Goal: Task Accomplishment & Management: Manage account settings

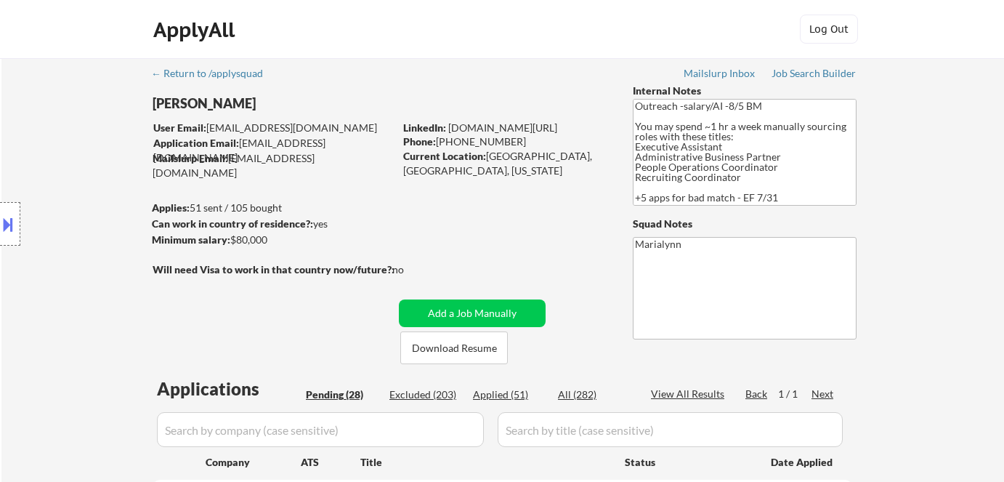
select select ""pending""
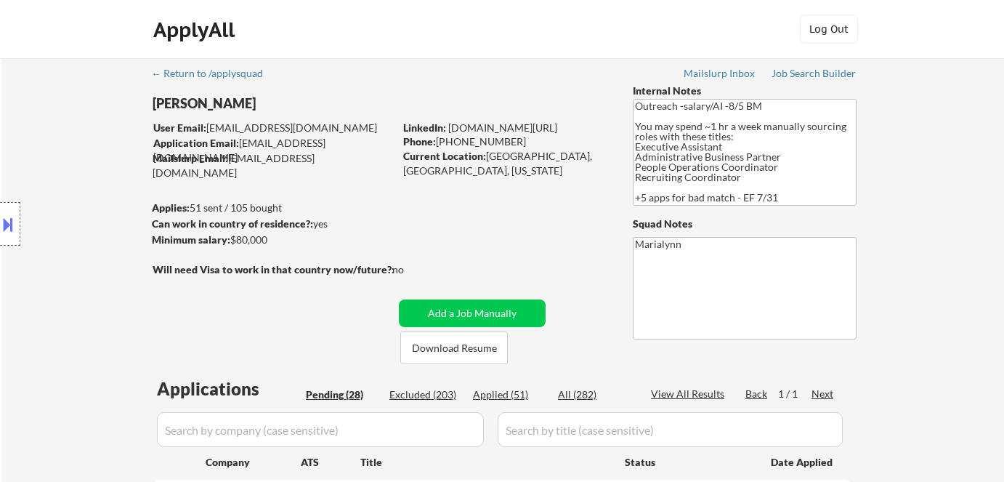
select select ""pending""
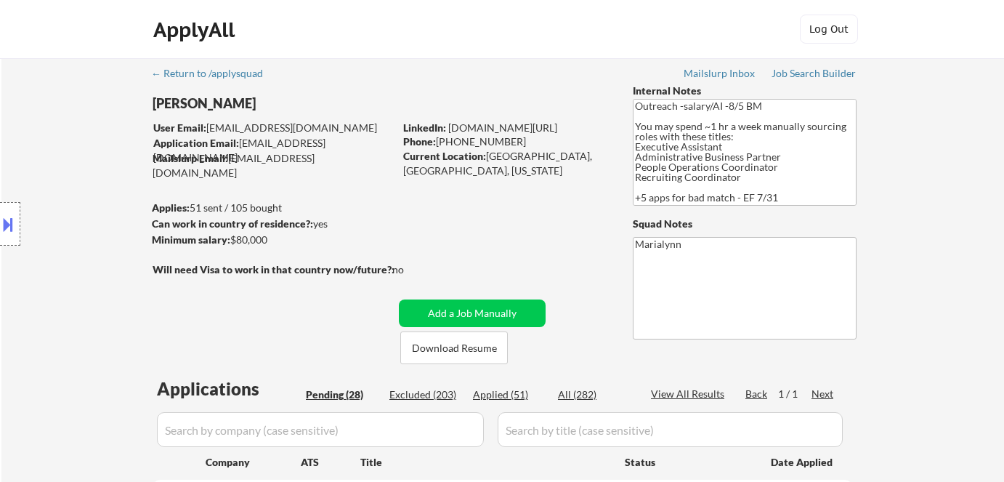
select select ""pending""
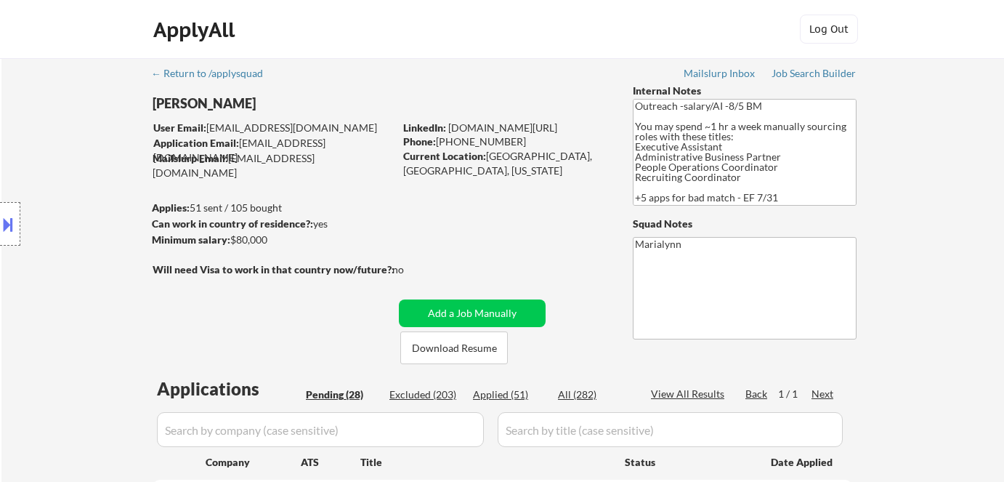
select select ""pending""
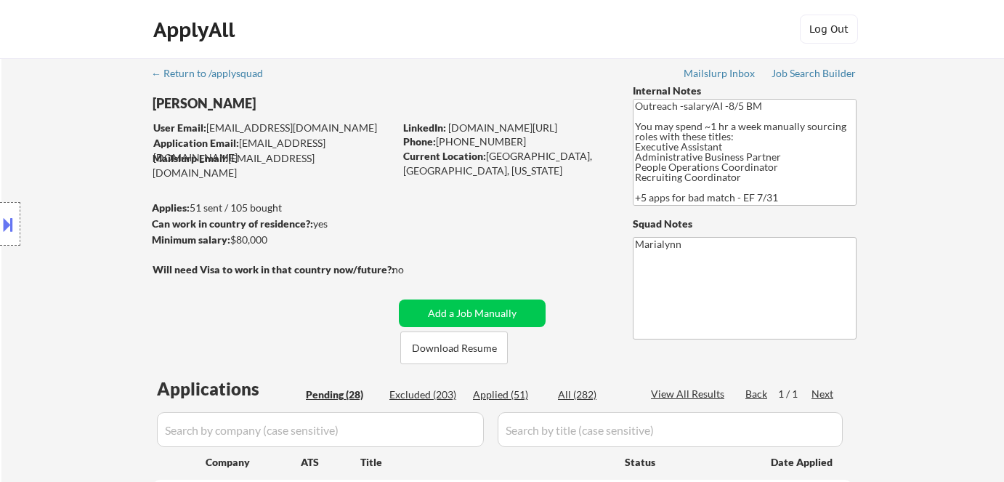
select select ""pending""
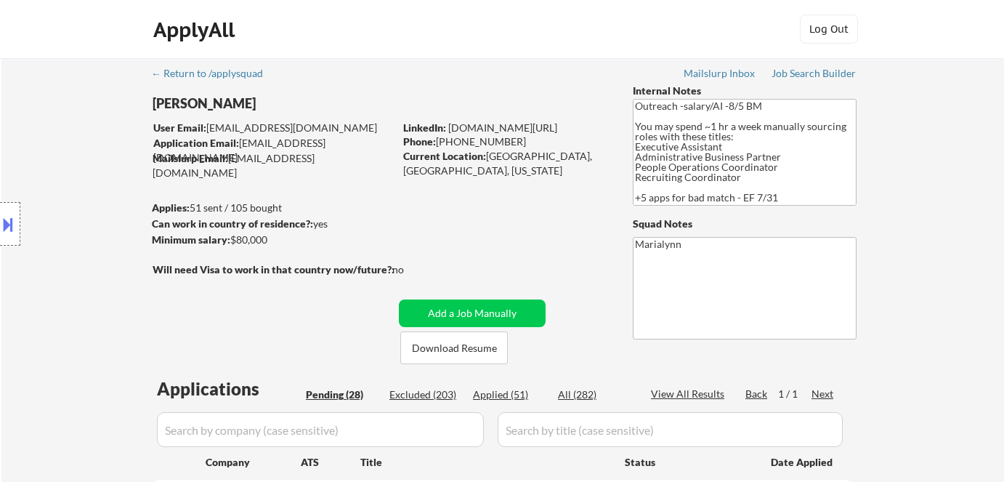
select select ""pending""
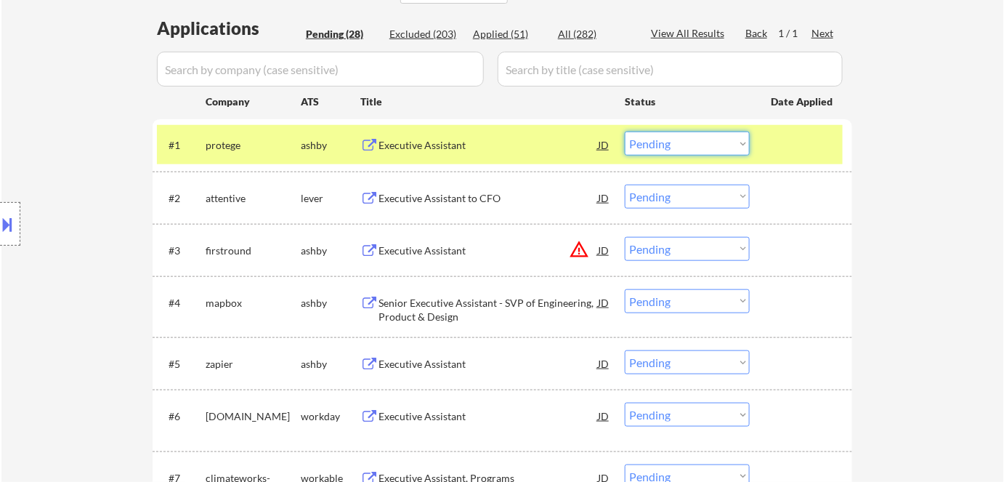
click at [656, 142] on select "Choose an option... Pending Applied Excluded (Questions) Excluded (Expired) Exc…" at bounding box center [687, 143] width 125 height 24
click at [625, 131] on select "Choose an option... Pending Applied Excluded (Questions) Excluded (Expired) Exc…" at bounding box center [687, 143] width 125 height 24
click at [498, 36] on div "Applied (52)" at bounding box center [509, 34] width 73 height 15
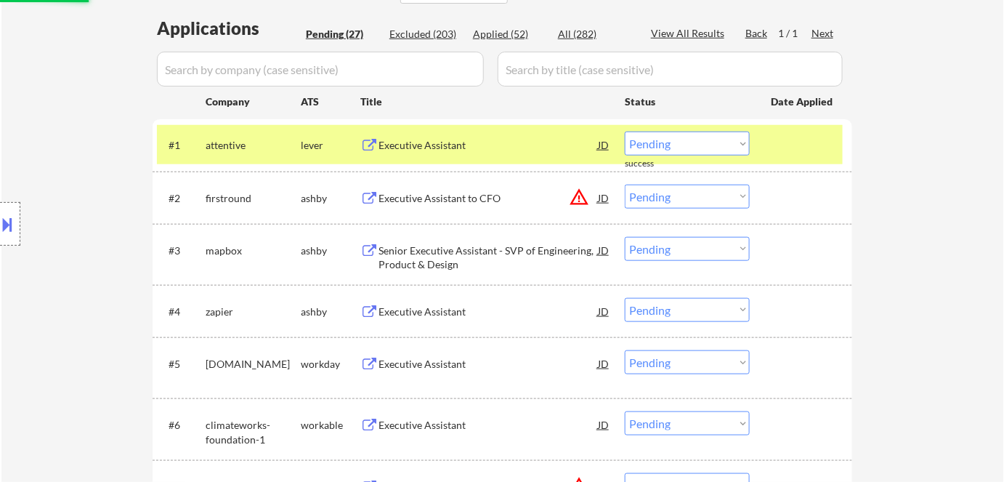
select select ""applied""
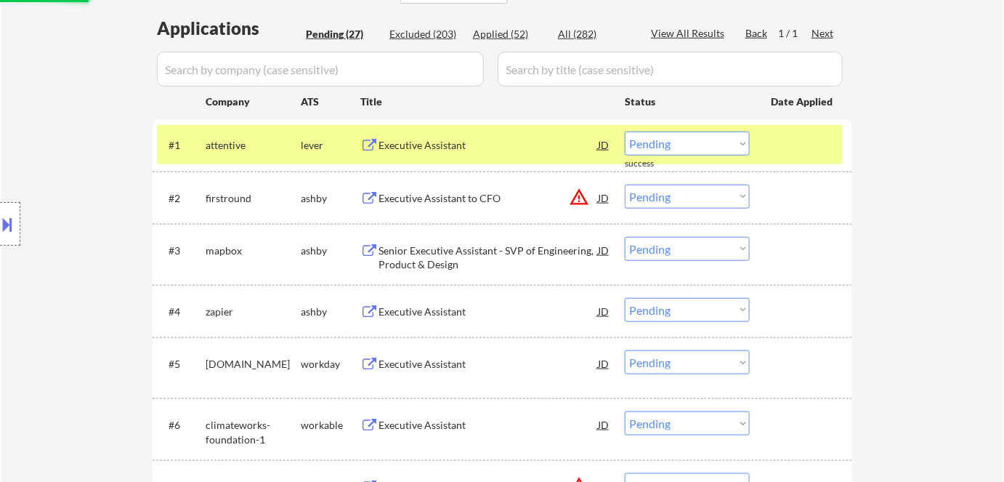
select select ""applied""
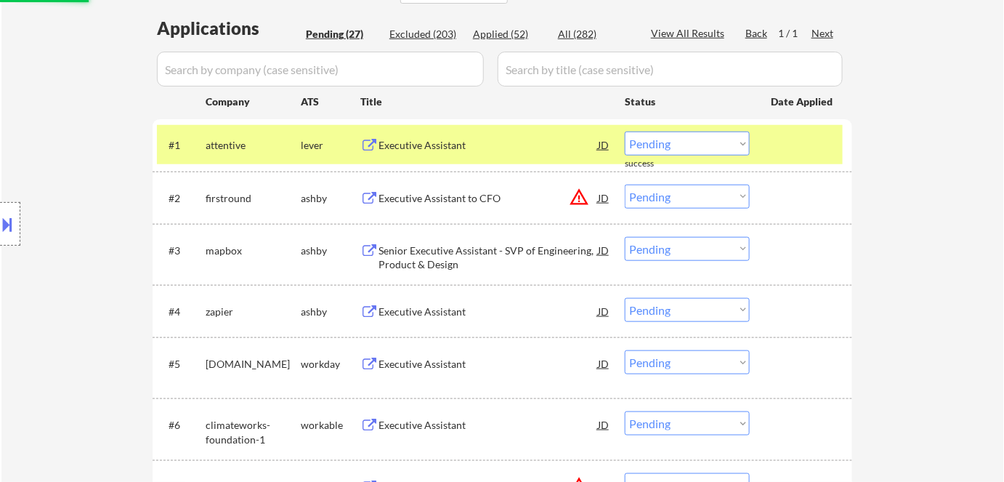
select select ""applied""
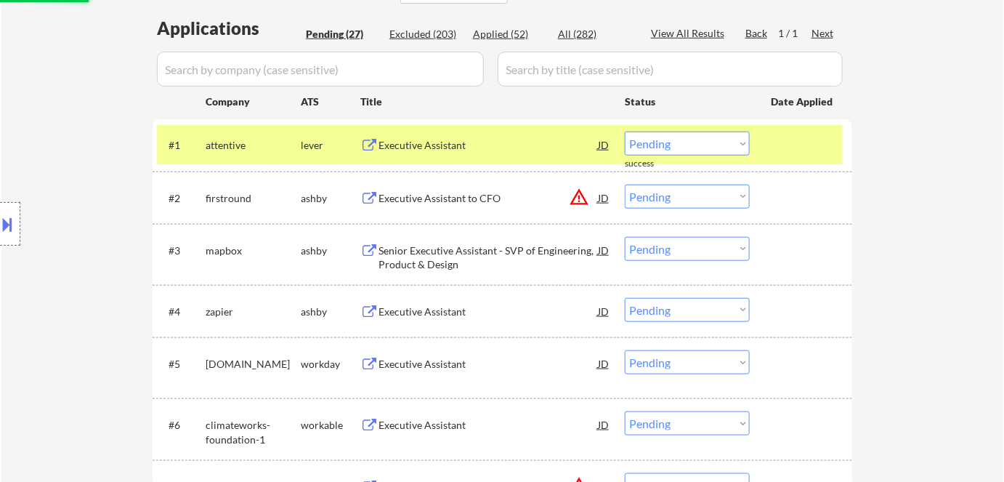
select select ""applied""
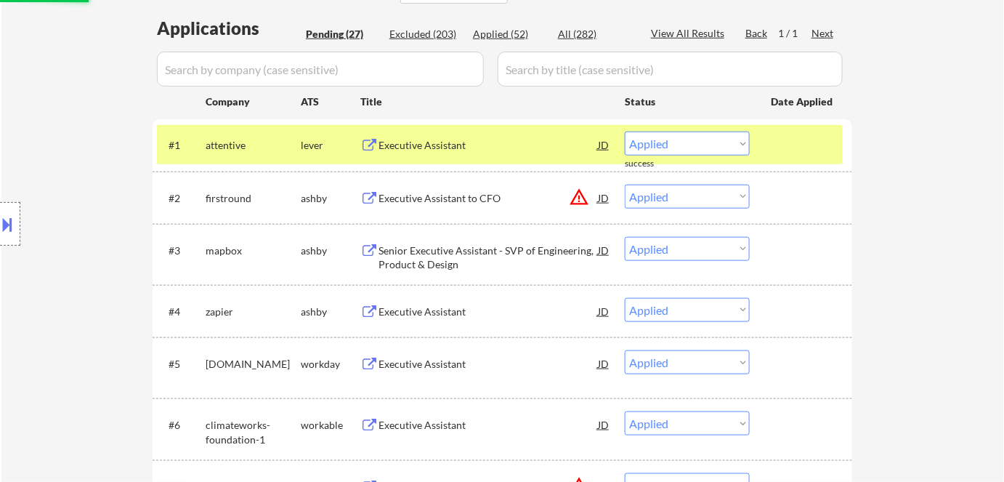
select select ""applied""
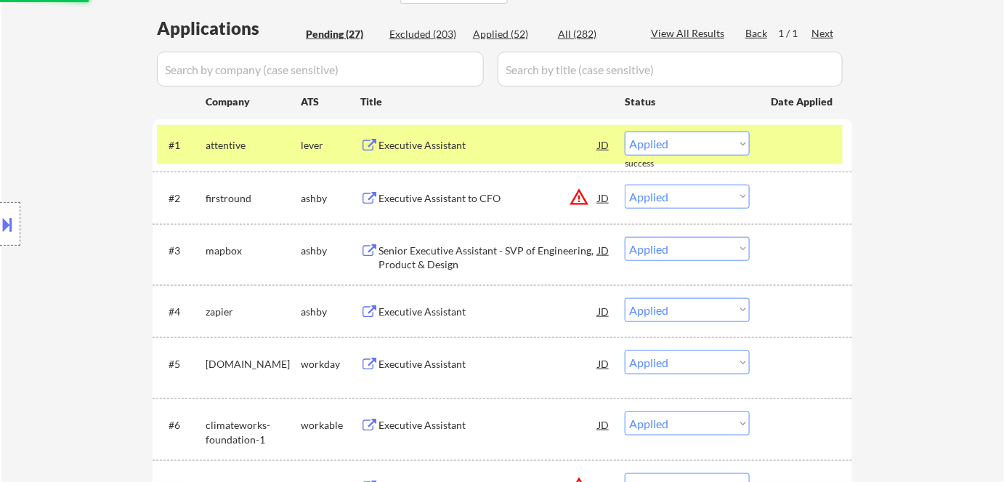
select select ""applied""
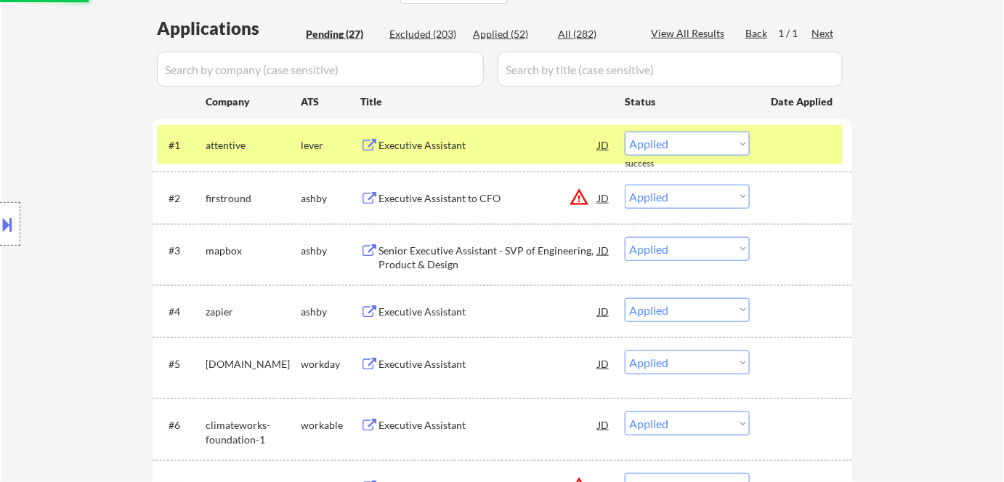
select select ""applied""
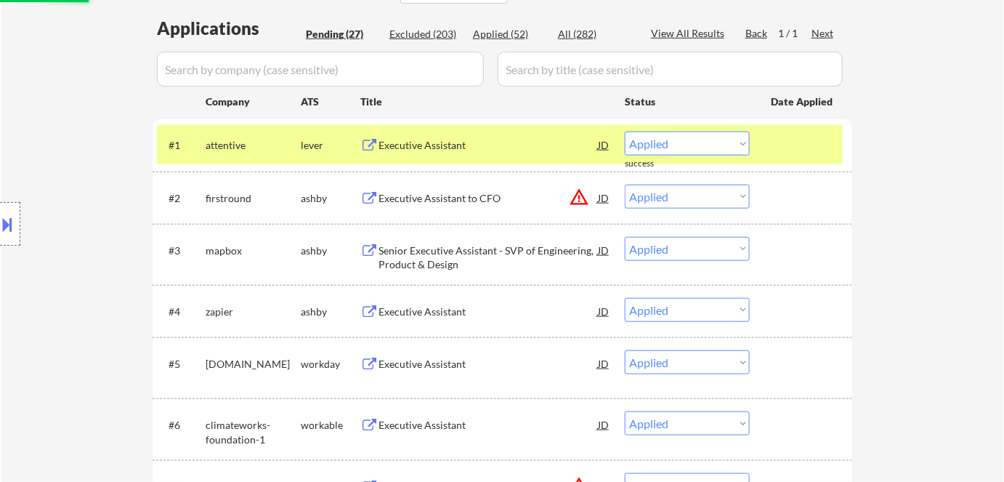
select select ""applied""
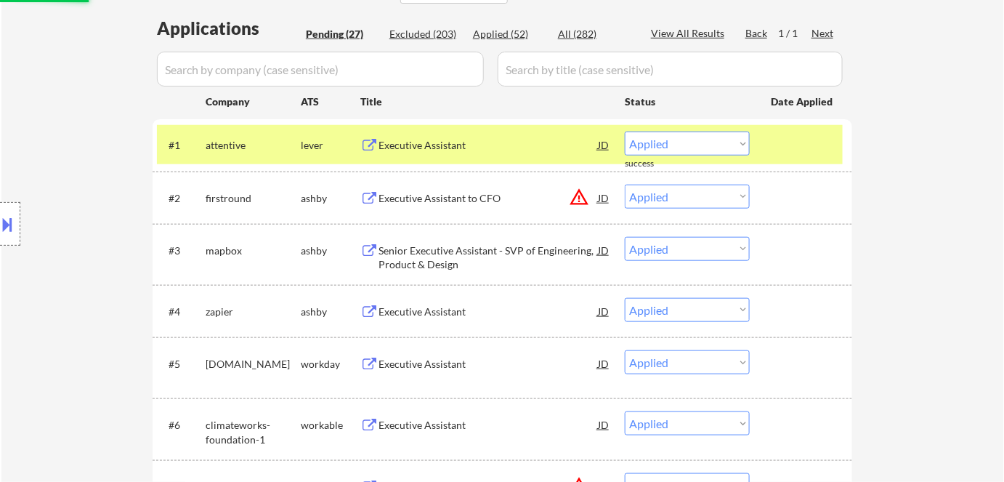
select select ""applied""
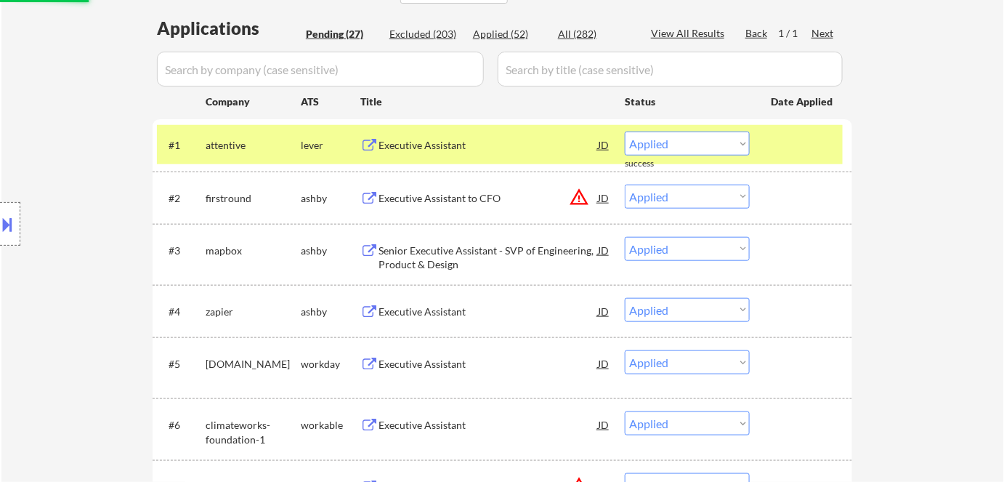
select select ""applied""
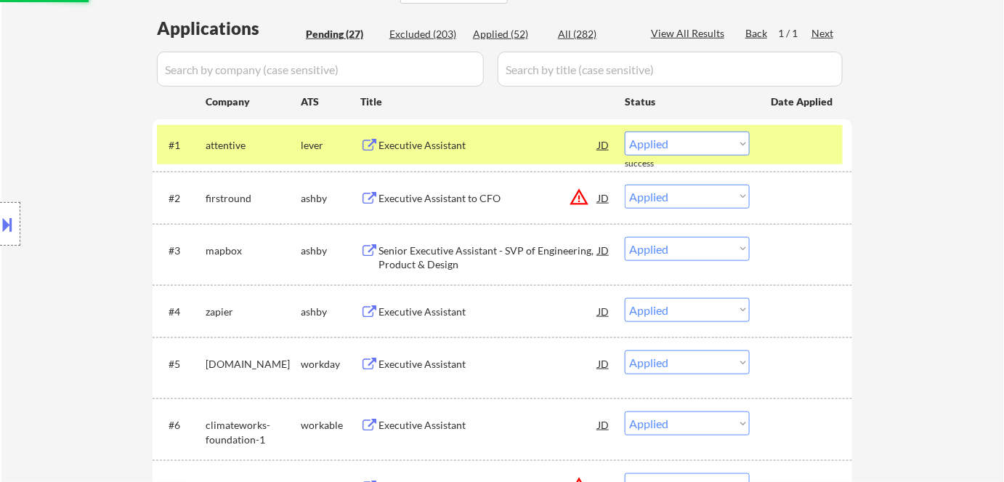
select select ""applied""
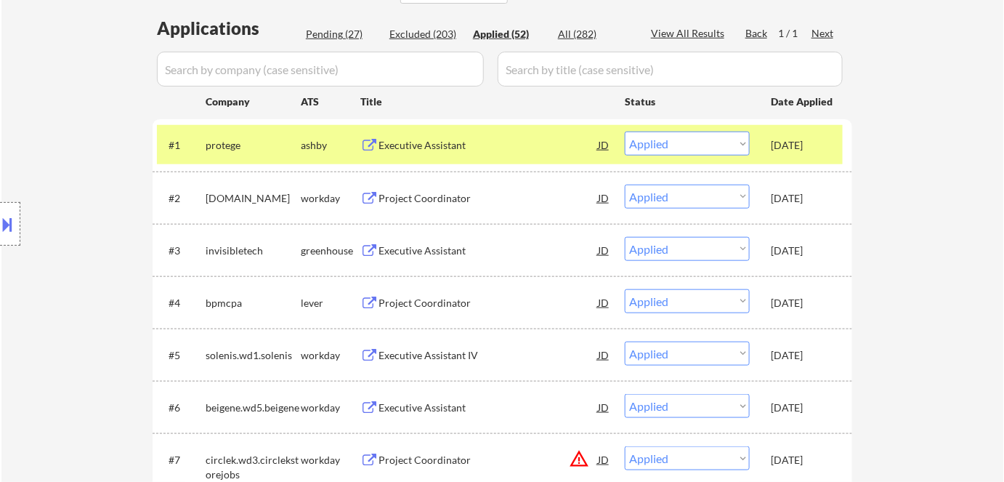
click at [415, 28] on div "Excluded (203)" at bounding box center [425, 34] width 73 height 15
select select ""excluded""
select select ""excluded__location_""
select select ""excluded""
select select ""excluded__location_""
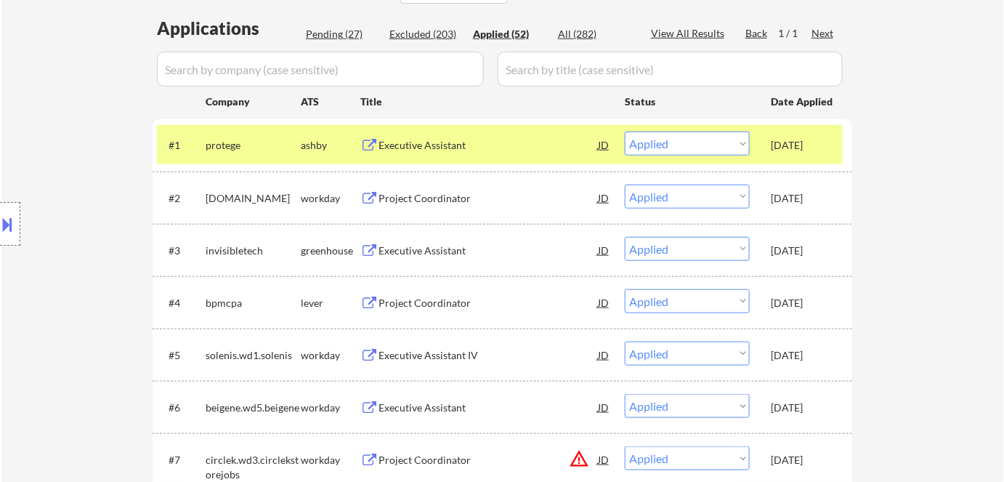
select select ""excluded""
select select ""excluded__location_""
select select ""excluded__expired_""
select select ""excluded__location_""
select select ""excluded__salary_""
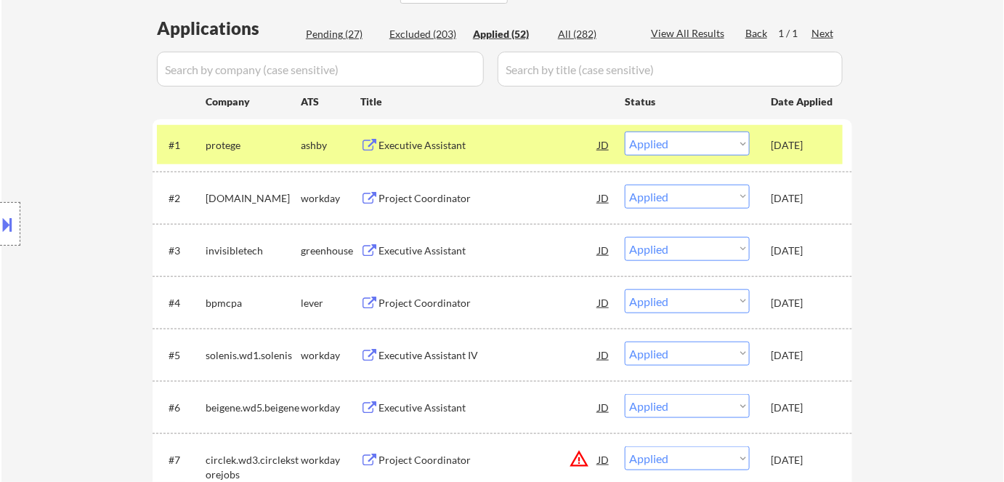
select select ""excluded__location_""
select select ""excluded__salary_""
select select ""excluded__expired_""
select select ""excluded__salary_""
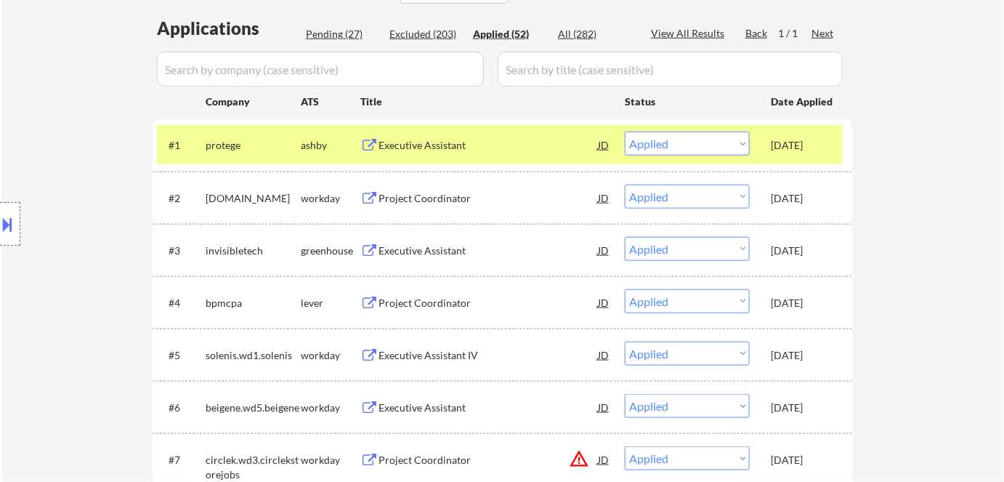
select select ""excluded__salary_""
select select ""excluded__location_""
select select ""excluded__expired_""
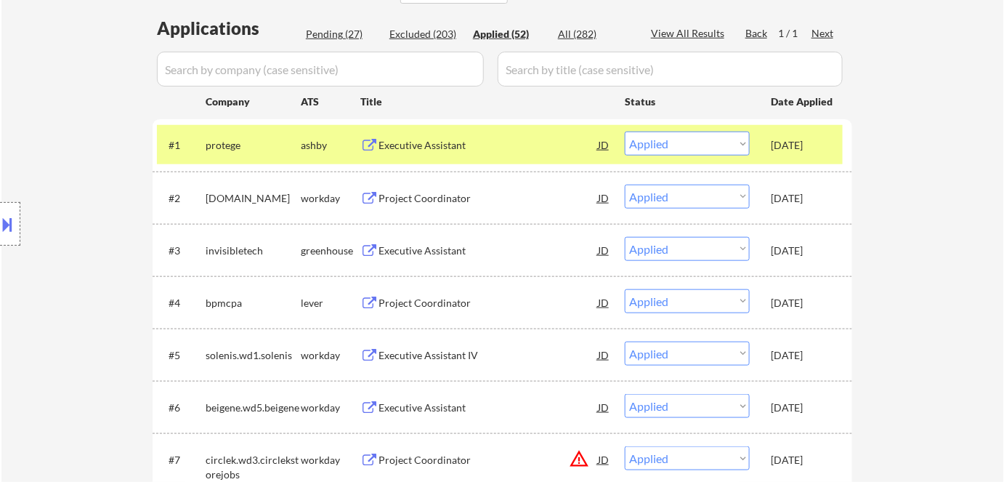
select select ""excluded__location_""
select select ""excluded__salary_""
select select ""excluded__expired_""
select select ""excluded""
select select ""excluded__expired_""
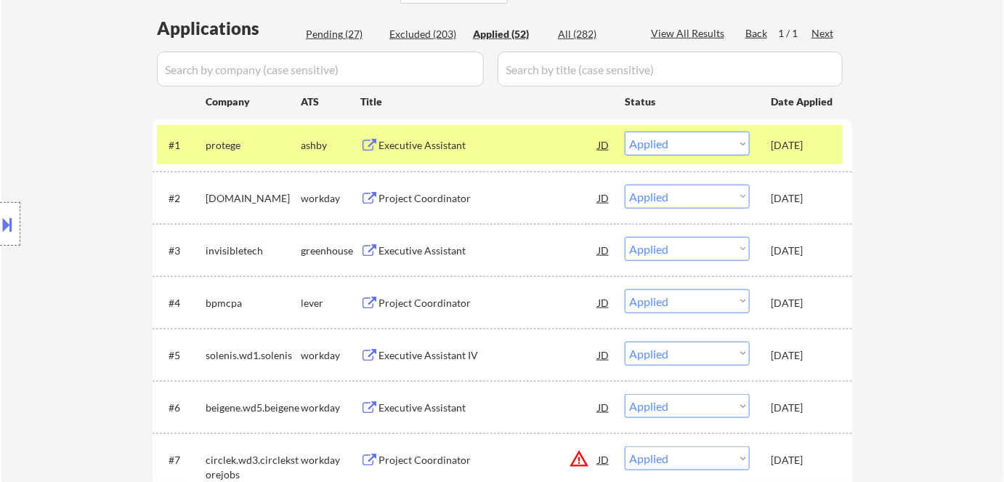
select select ""excluded__location_""
select select ""excluded__expired_""
select select ""excluded__salary_""
select select ""excluded__location_""
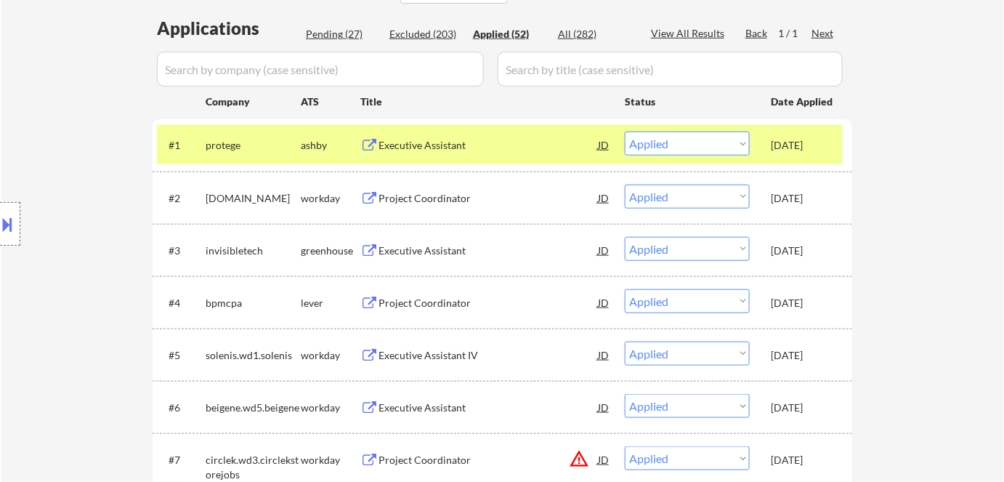
select select ""excluded__expired_""
select select ""excluded__location_""
select select ""excluded__expired_""
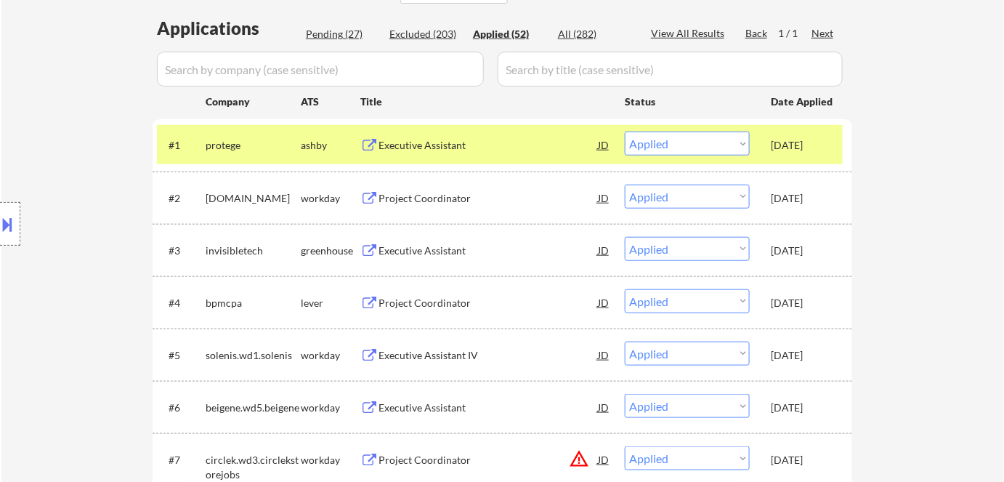
select select ""excluded__expired_""
select select ""excluded__salary_""
select select ""excluded__expired_""
select select ""excluded__location_""
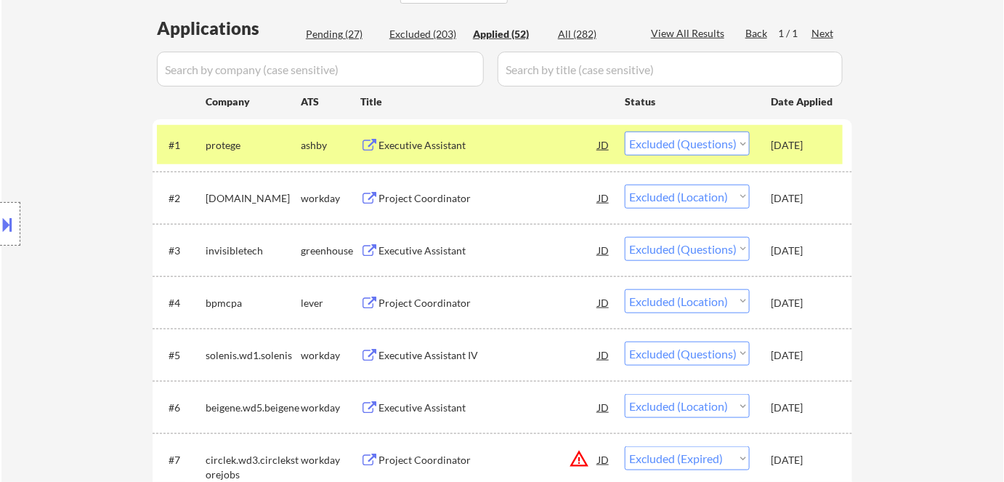
select select ""excluded__expired_""
select select ""excluded__bad_match_""
select select ""excluded__location_""
select select ""excluded__expired_""
select select ""excluded__location_""
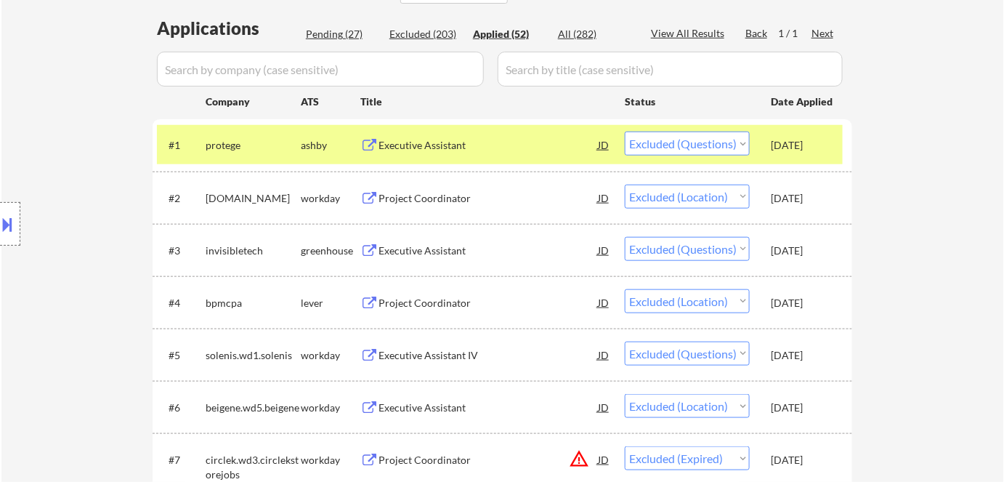
select select ""excluded__expired_""
select select ""excluded__salary_""
select select ""excluded__expired_""
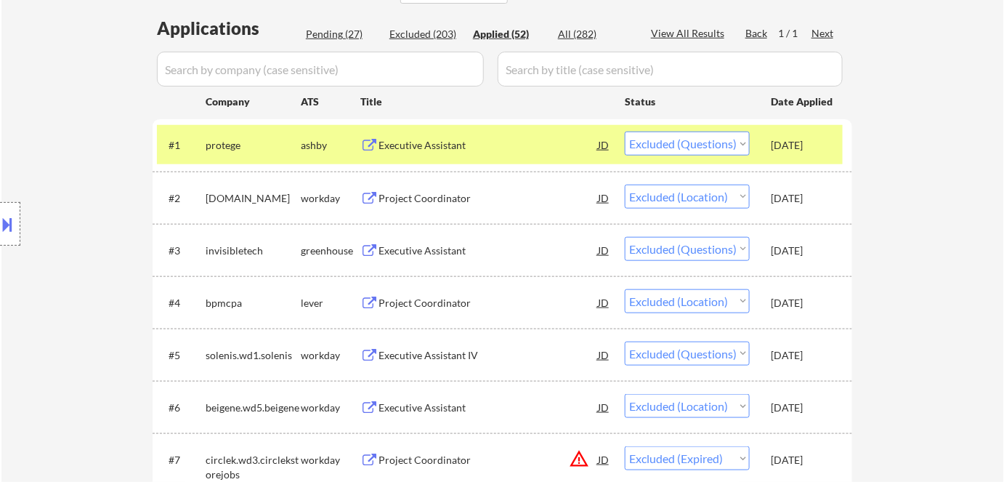
select select ""excluded__salary_""
select select ""excluded__expired_""
select select ""excluded__location_""
select select ""excluded__expired_""
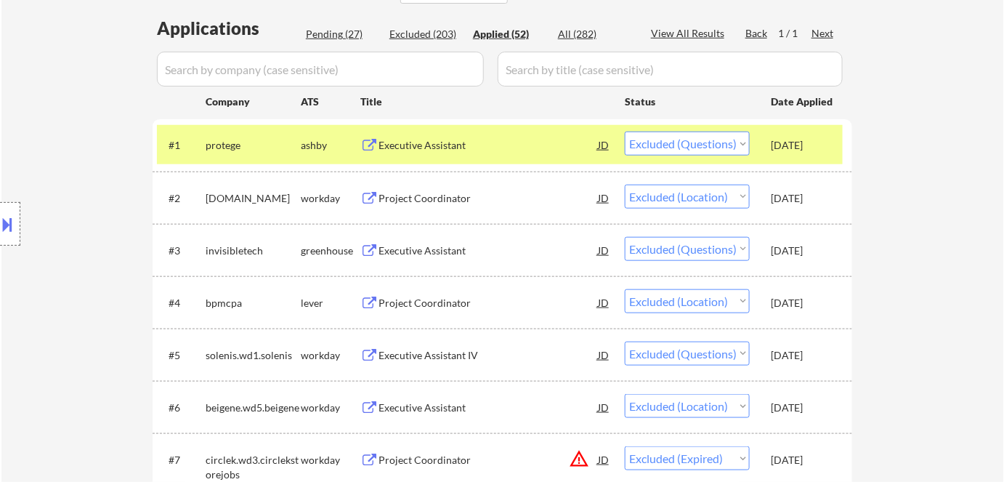
select select ""excluded__salary_""
select select ""excluded__bad_match_""
select select ""excluded__expired_""
select select ""excluded__bad_match_""
select select ""excluded__expired_""
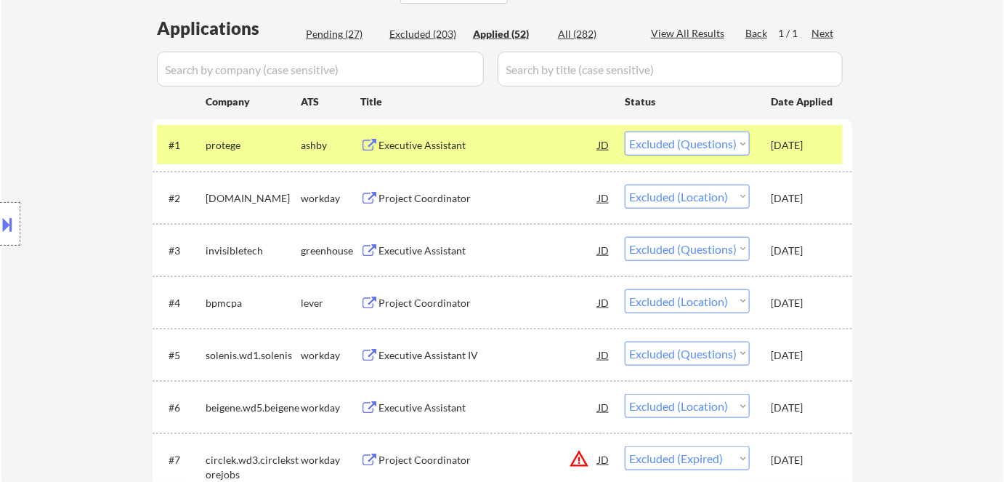
select select ""excluded__expired_""
select select ""excluded__location_""
select select ""excluded""
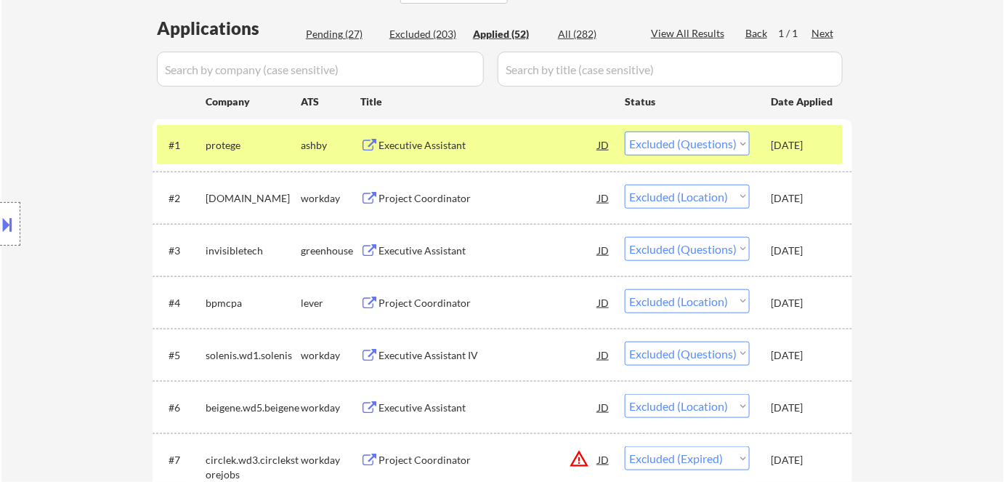
select select ""excluded__location_""
select select ""excluded__expired_""
select select ""excluded__location_""
select select ""excluded__salary_""
select select ""excluded__expired_""
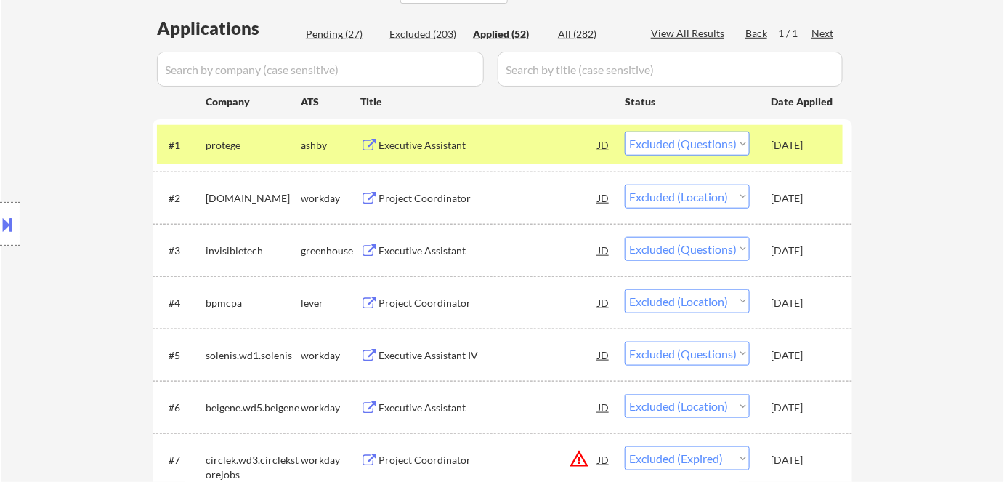
select select ""excluded__location_""
select select ""excluded__expired_""
select select ""excluded__salary_""
select select ""excluded__expired_""
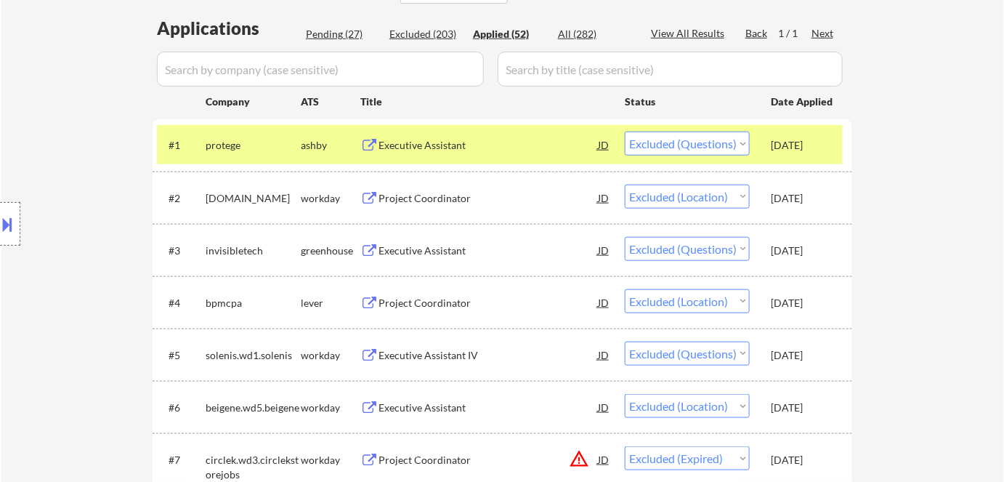
select select ""excluded__expired_""
select select ""excluded__salary_""
select select ""excluded__expired_""
select select ""excluded__bad_match_""
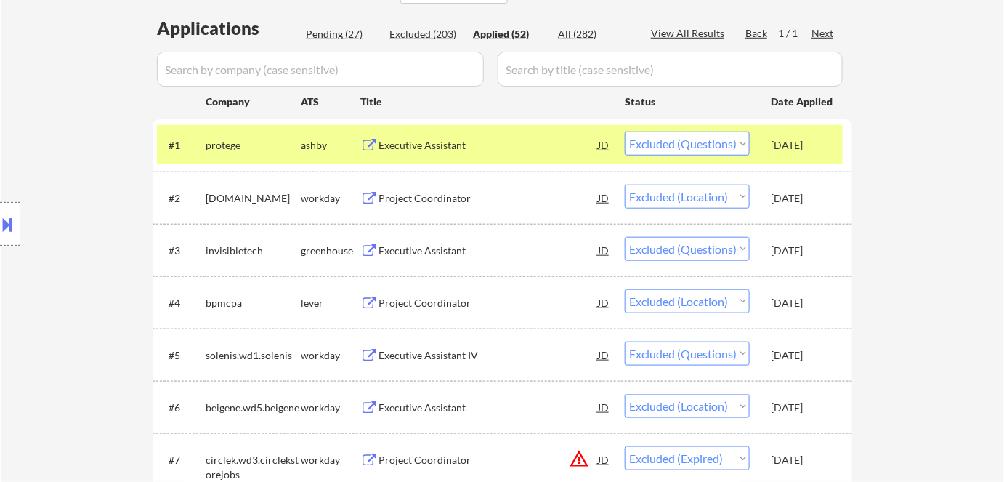
select select ""excluded__expired_""
select select ""excluded__location_""
select select ""excluded__salary_""
select select ""excluded__expired_""
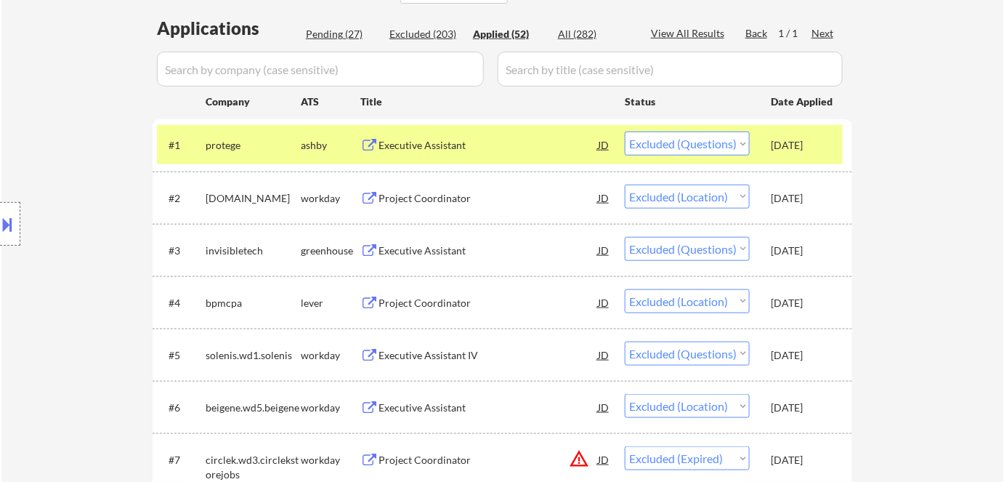
select select ""excluded__expired_""
select select ""excluded""
select select ""excluded__expired_""
select select ""excluded__location_""
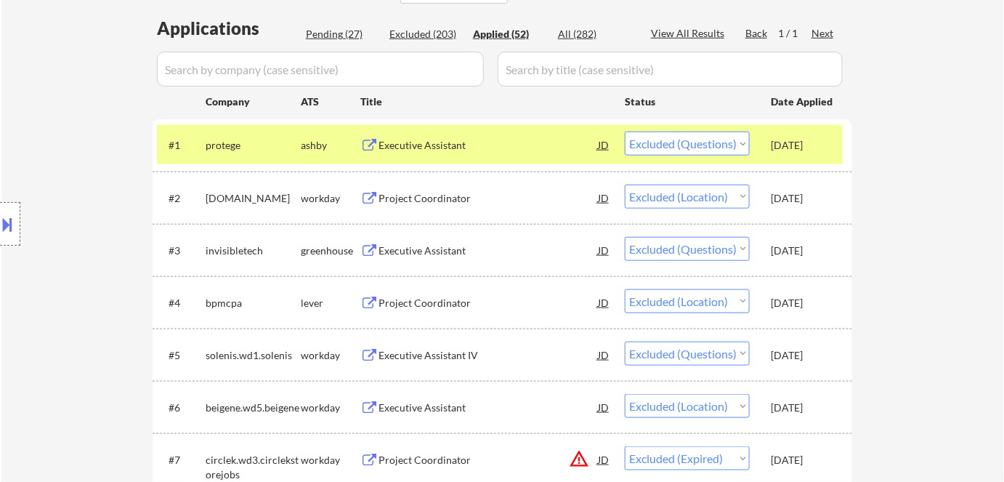
select select ""excluded__expired_""
select select ""excluded__location_""
select select ""excluded__expired_""
select select ""excluded""
select select ""excluded__location_""
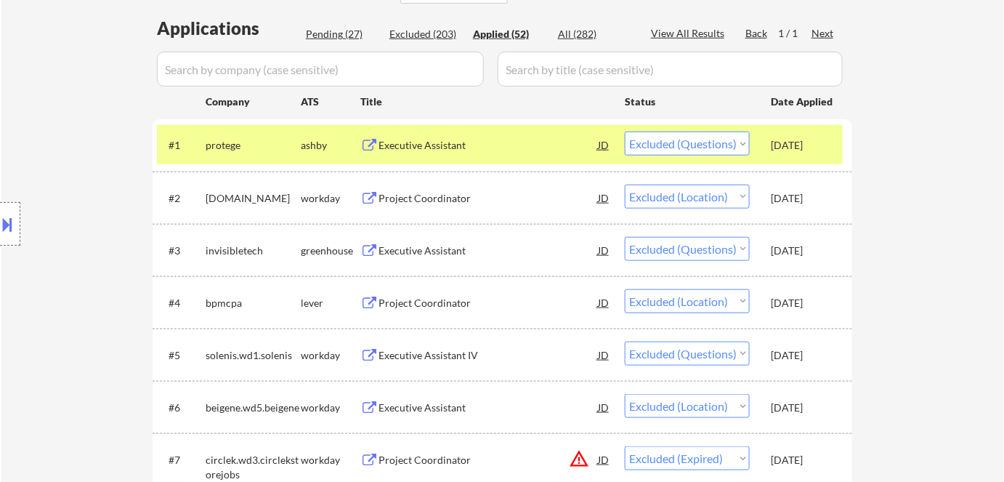
select select ""excluded__location_""
select select ""excluded__expired_""
select select ""excluded__salary_""
select select ""excluded__location_""
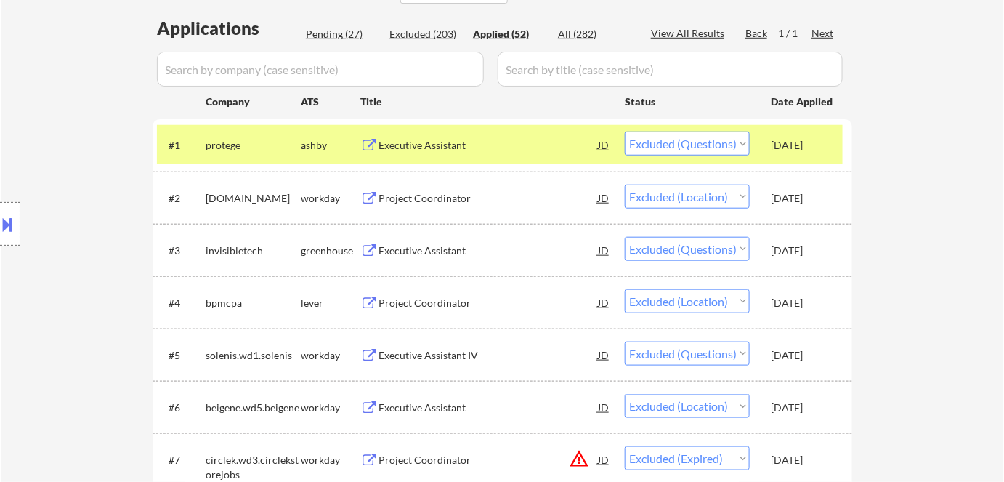
select select ""excluded""
click at [343, 34] on div "Pending (27)" at bounding box center [342, 34] width 73 height 15
select select ""pending""
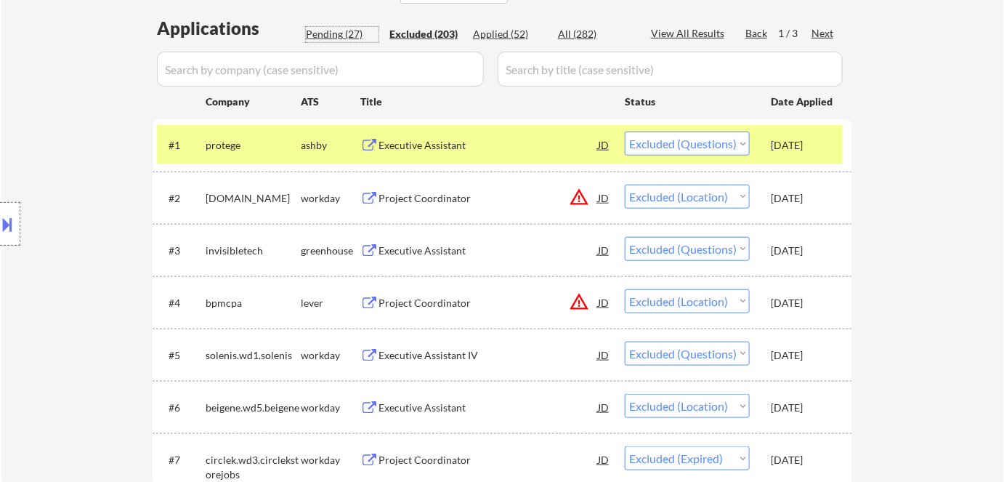
select select ""pending""
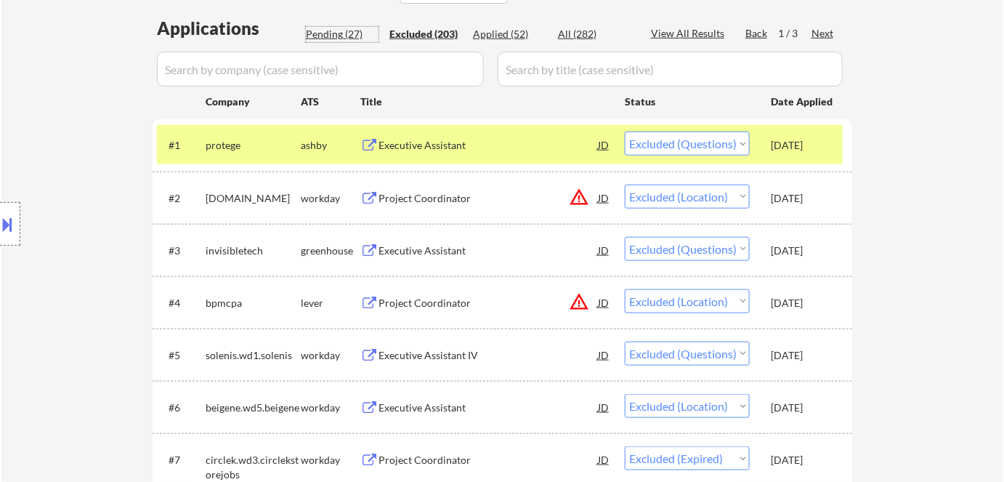
select select ""pending""
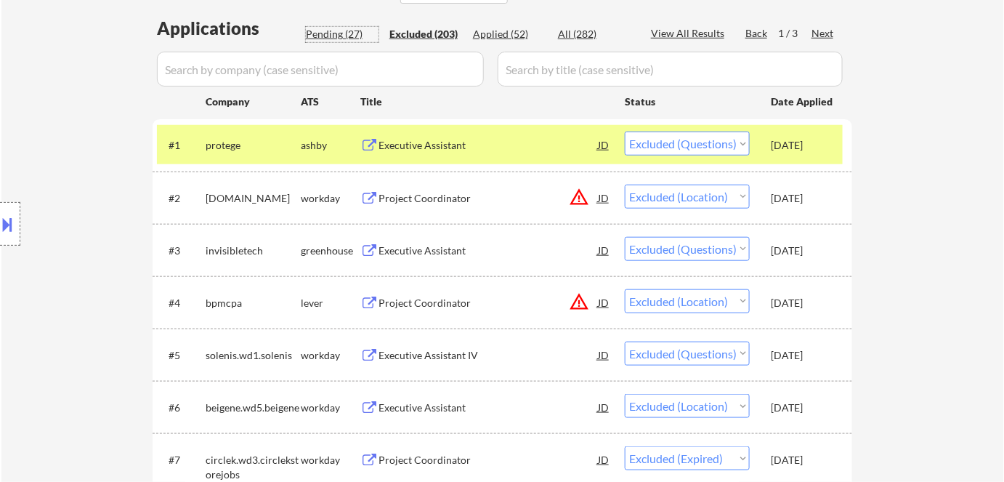
select select ""pending""
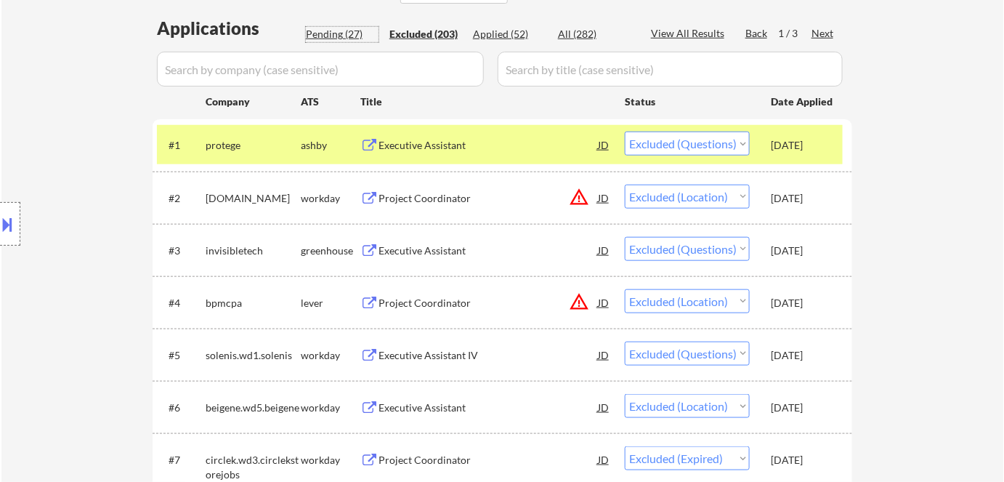
select select ""pending""
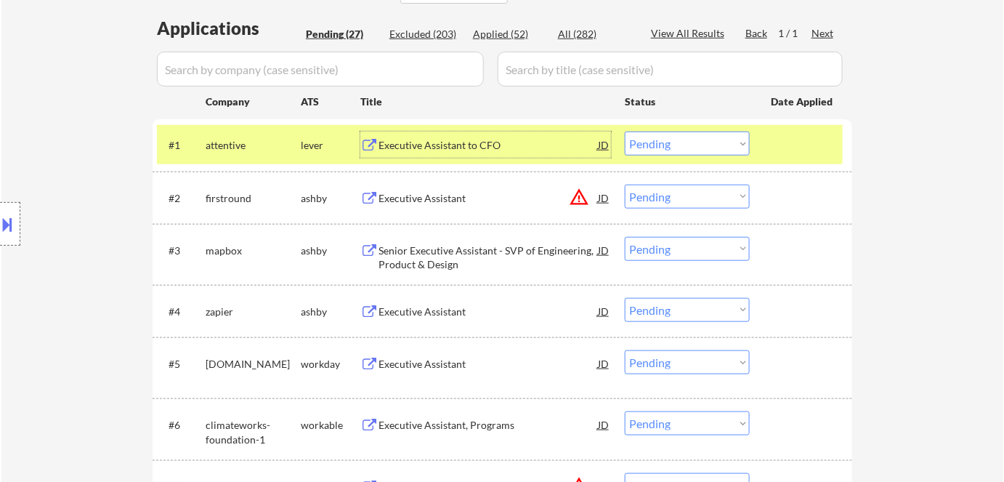
click at [422, 142] on div "Executive Assistant to CFO" at bounding box center [487, 145] width 219 height 15
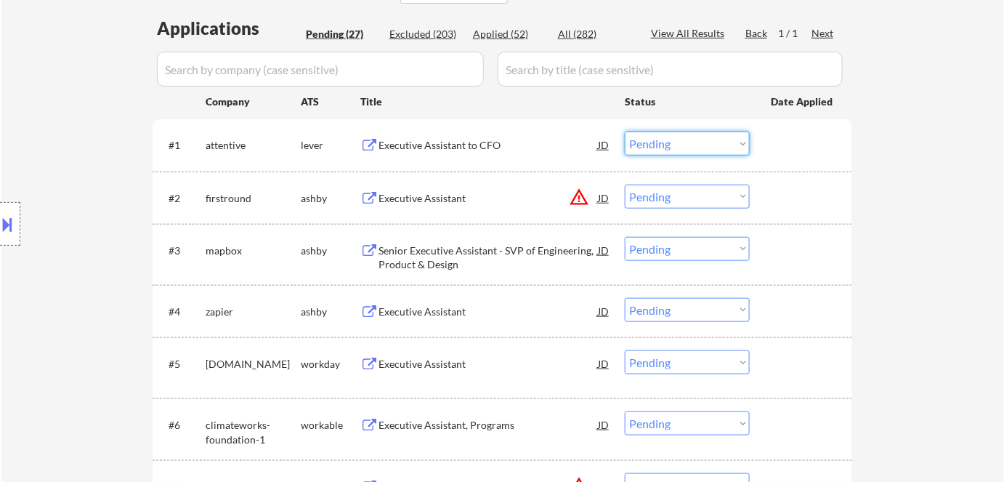
click at [723, 151] on select "Choose an option... Pending Applied Excluded (Questions) Excluded (Expired) Exc…" at bounding box center [687, 143] width 125 height 24
click at [625, 131] on select "Choose an option... Pending Applied Excluded (Questions) Excluded (Expired) Exc…" at bounding box center [687, 143] width 125 height 24
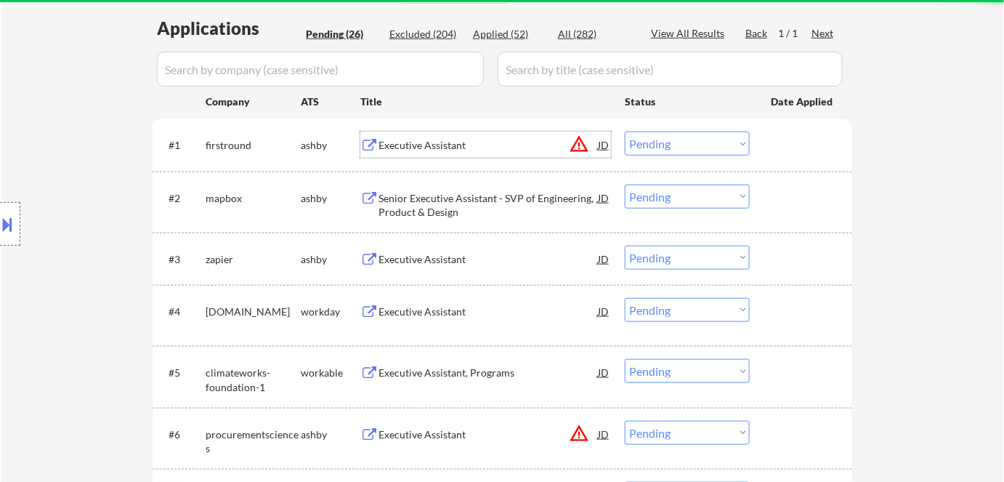
click at [435, 145] on div "Executive Assistant" at bounding box center [487, 145] width 219 height 15
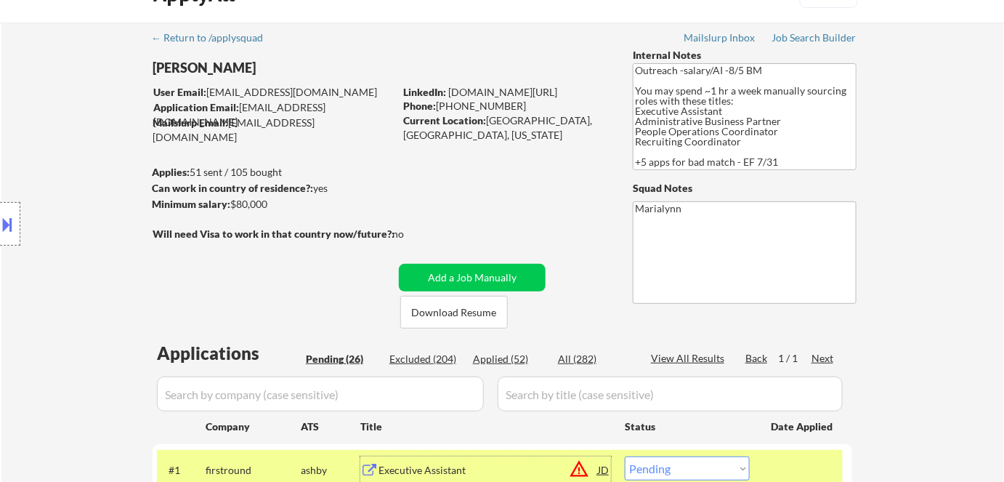
scroll to position [34, 0]
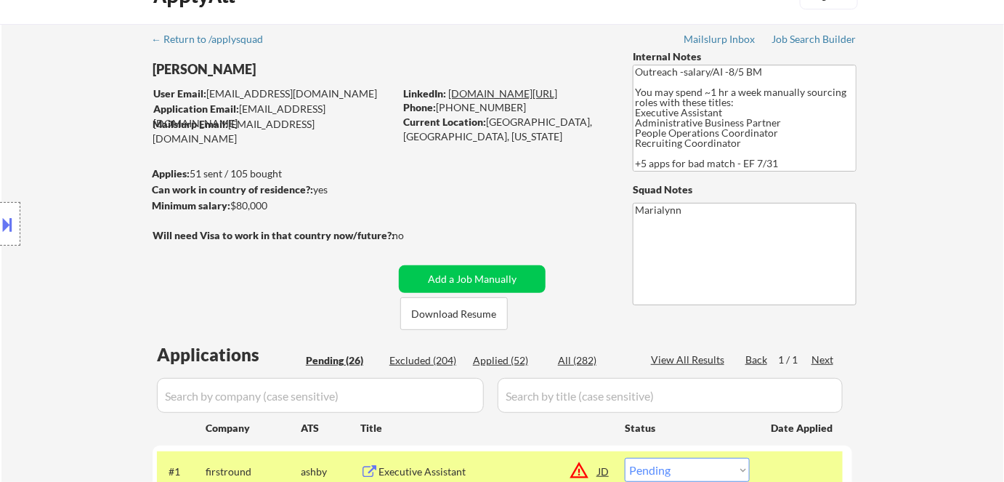
click at [509, 91] on link "www.linkedin.com/in/meaganjade" at bounding box center [502, 93] width 109 height 12
click at [524, 138] on div "Current Location: Charleston, SC, South Carolina" at bounding box center [506, 129] width 206 height 28
drag, startPoint x: 484, startPoint y: 116, endPoint x: 551, endPoint y: 123, distance: 67.9
click at [551, 123] on div "Current Location: Charleston, SC, South Carolina" at bounding box center [506, 129] width 206 height 28
copy div "Charleston, SC"
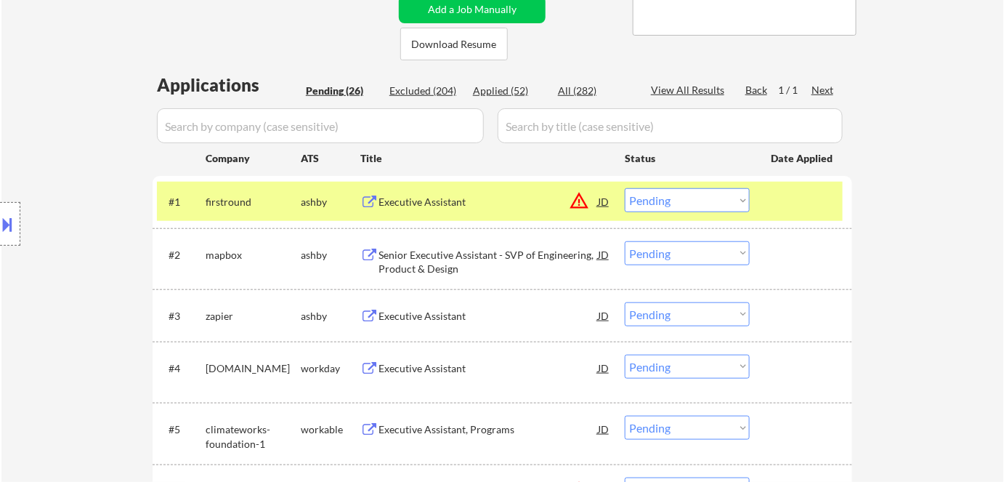
scroll to position [322, 0]
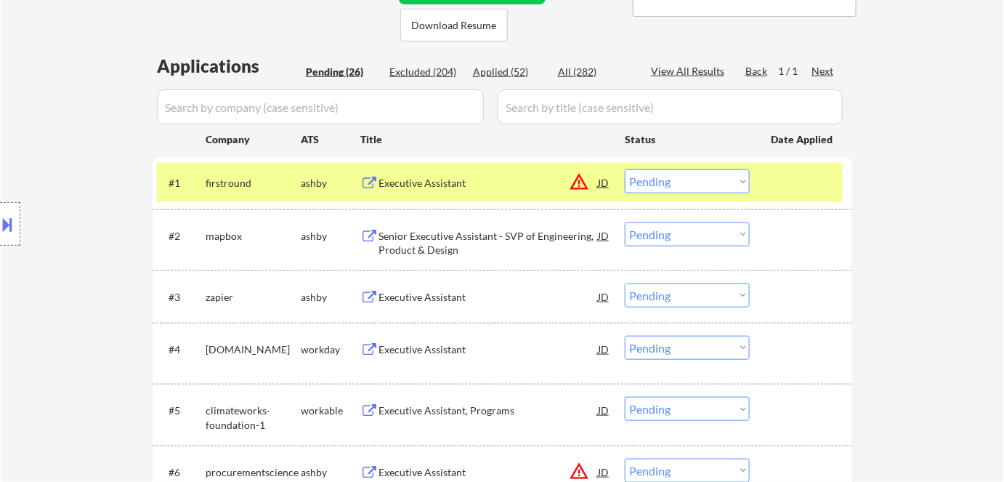
click at [458, 244] on div "Senior Executive Assistant - SVP of Engineering, Product & Design" at bounding box center [487, 243] width 219 height 28
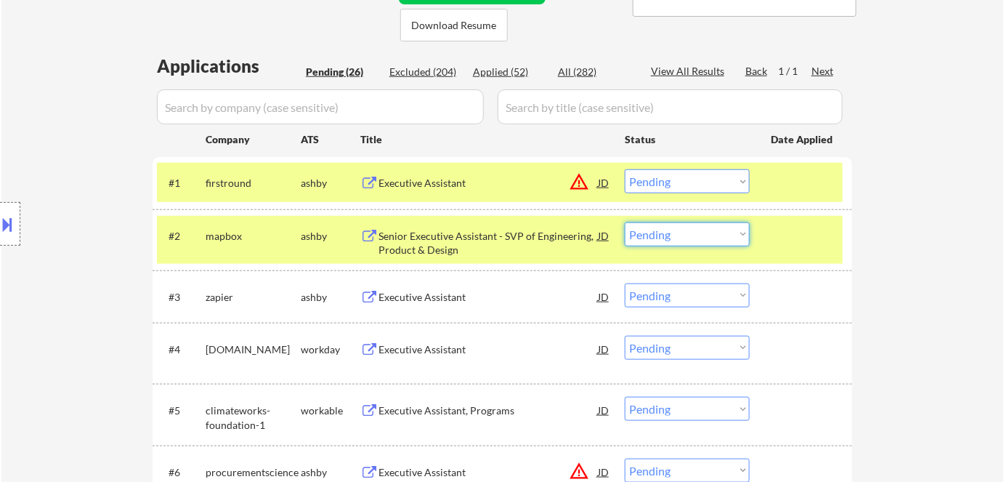
click at [673, 240] on select "Choose an option... Pending Applied Excluded (Questions) Excluded (Expired) Exc…" at bounding box center [687, 234] width 125 height 24
click at [625, 222] on select "Choose an option... Pending Applied Excluded (Questions) Excluded (Expired) Exc…" at bounding box center [687, 234] width 125 height 24
click at [339, 185] on div "ashby" at bounding box center [331, 183] width 60 height 15
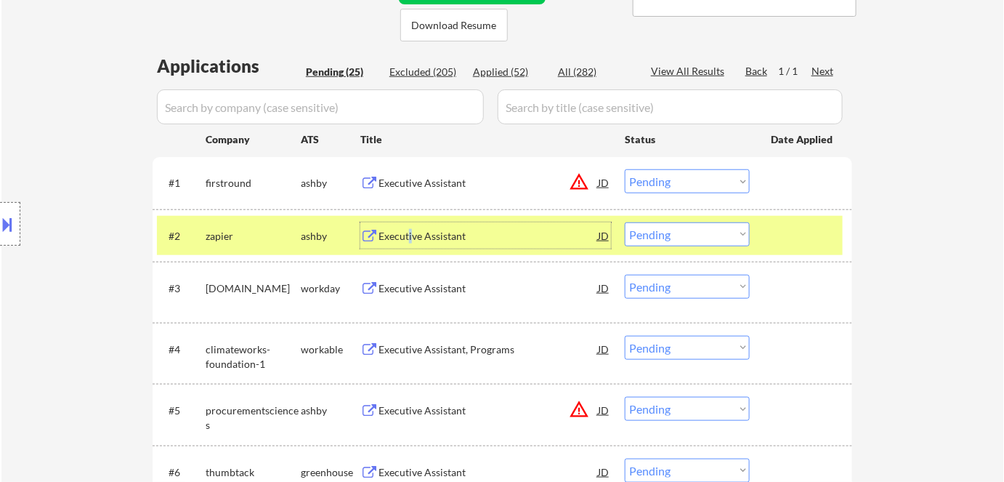
drag, startPoint x: 434, startPoint y: 238, endPoint x: 410, endPoint y: 244, distance: 24.0
click at [410, 244] on div "Executive Assistant" at bounding box center [487, 235] width 219 height 26
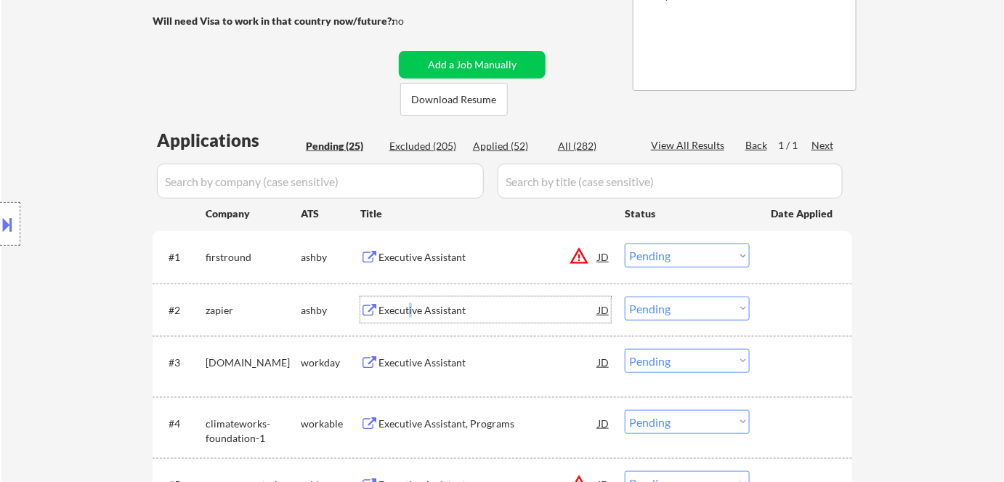
scroll to position [256, 0]
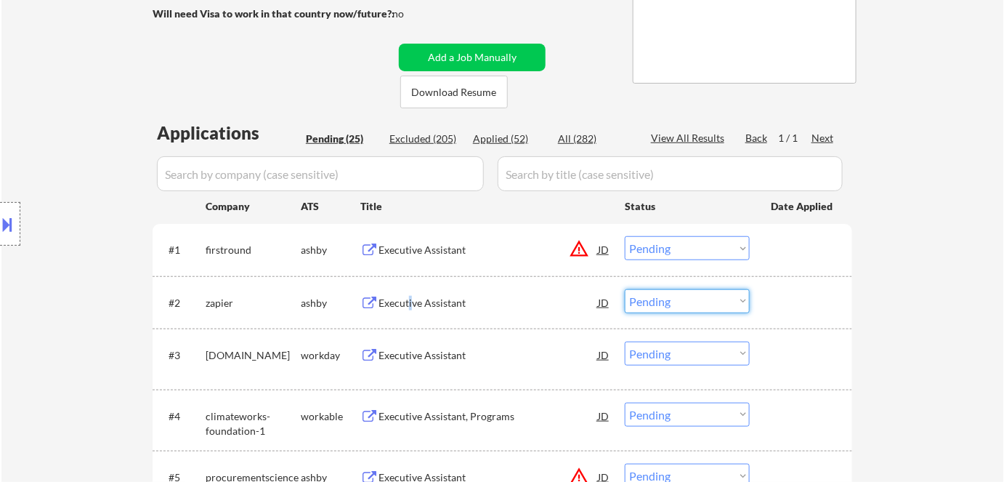
click at [672, 301] on select "Choose an option... Pending Applied Excluded (Questions) Excluded (Expired) Exc…" at bounding box center [687, 301] width 125 height 24
click at [625, 289] on select "Choose an option... Pending Applied Excluded (Questions) Excluded (Expired) Exc…" at bounding box center [687, 301] width 125 height 24
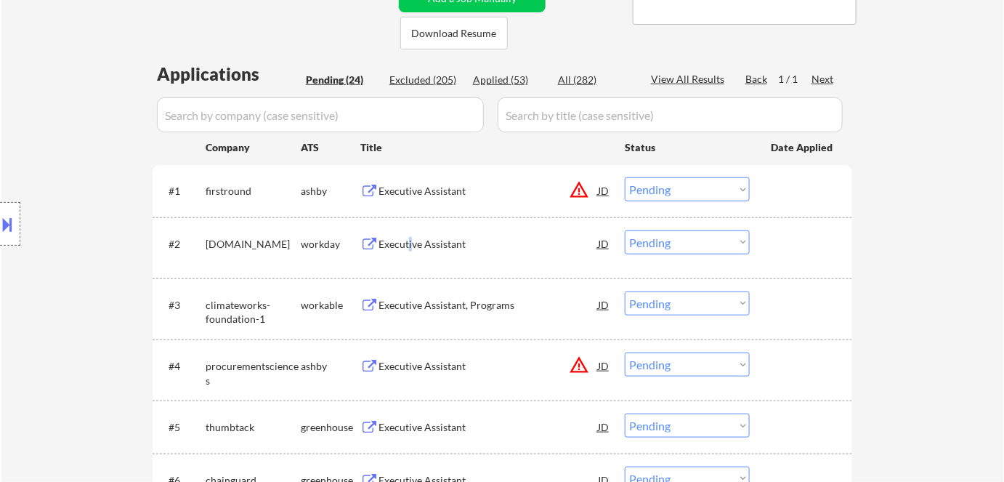
scroll to position [267, 0]
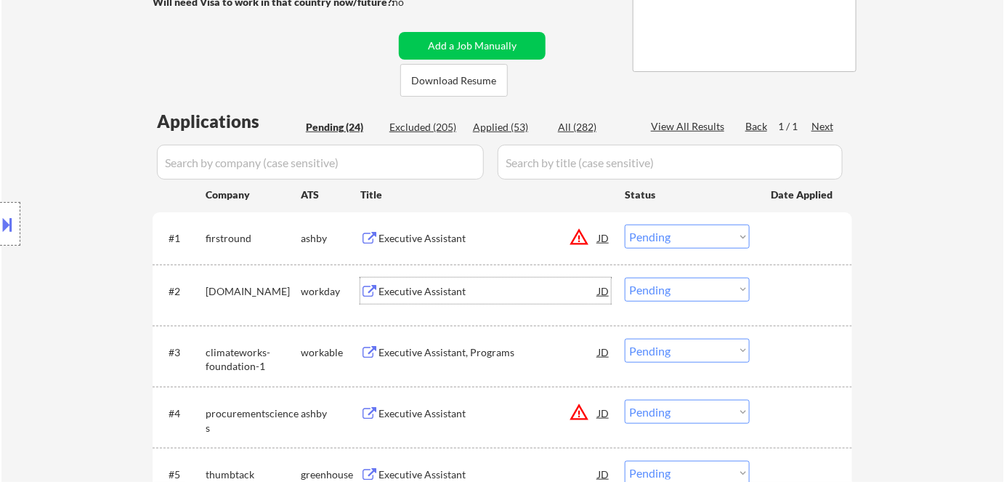
click at [415, 296] on div "Executive Assistant" at bounding box center [487, 291] width 219 height 15
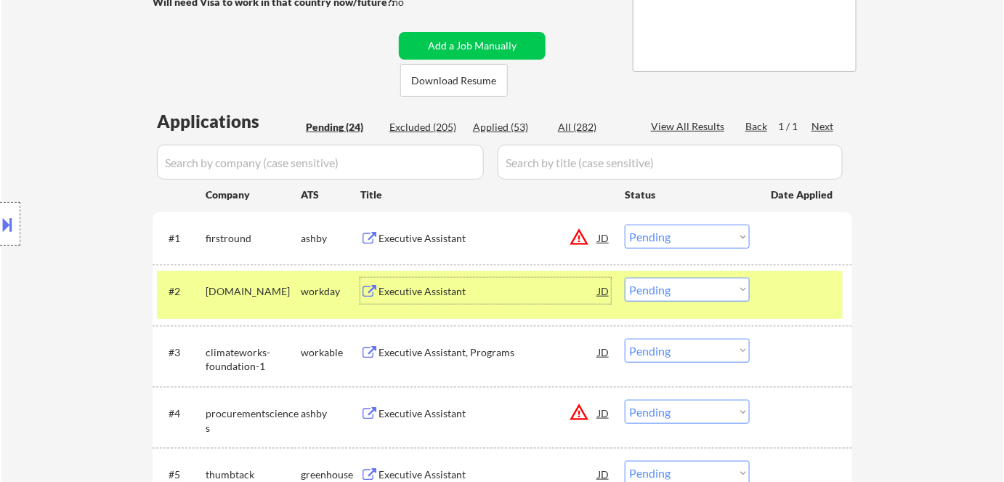
click at [656, 295] on select "Choose an option... Pending Applied Excluded (Questions) Excluded (Expired) Exc…" at bounding box center [687, 289] width 125 height 24
click at [625, 277] on select "Choose an option... Pending Applied Excluded (Questions) Excluded (Expired) Exc…" at bounding box center [687, 289] width 125 height 24
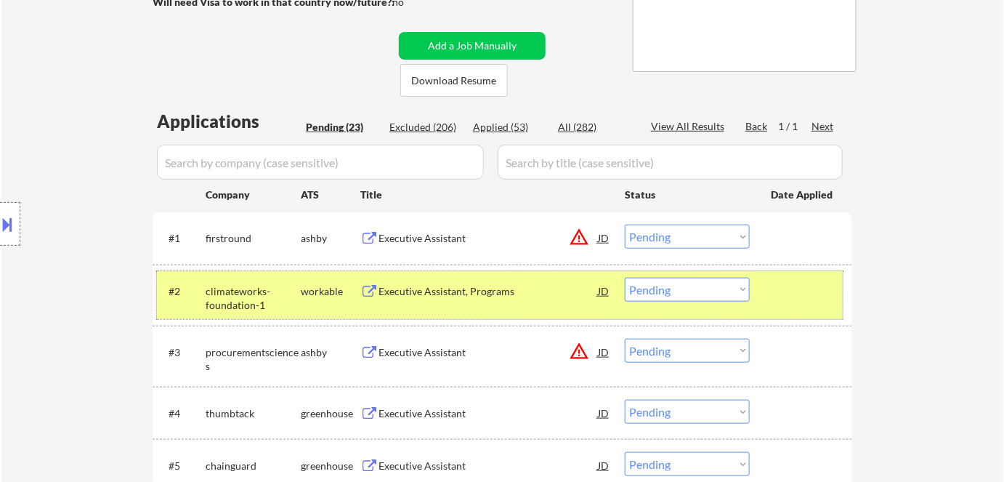
click at [447, 304] on div "#2 climateworks-foundation-1 workable Executive Assistant, Programs JD warning_…" at bounding box center [500, 295] width 686 height 48
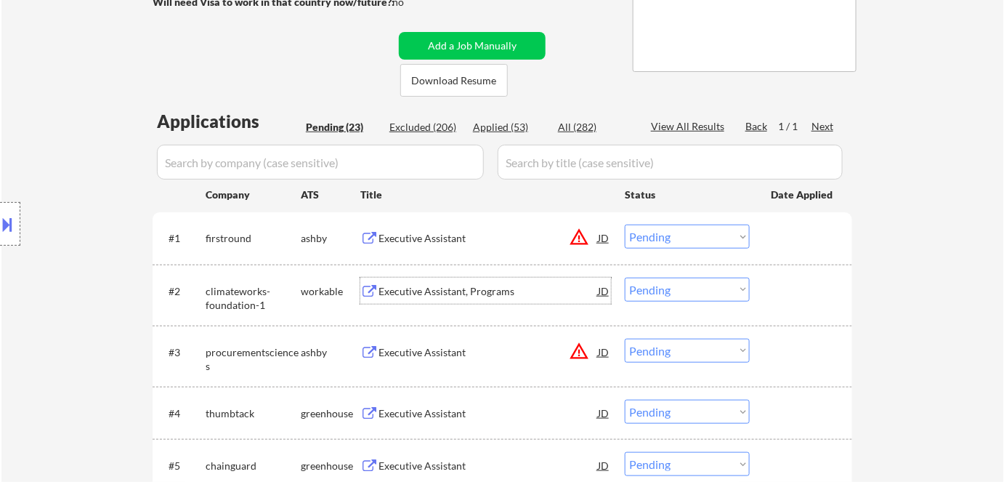
click at [401, 291] on div "Executive Assistant, Programs" at bounding box center [487, 291] width 219 height 15
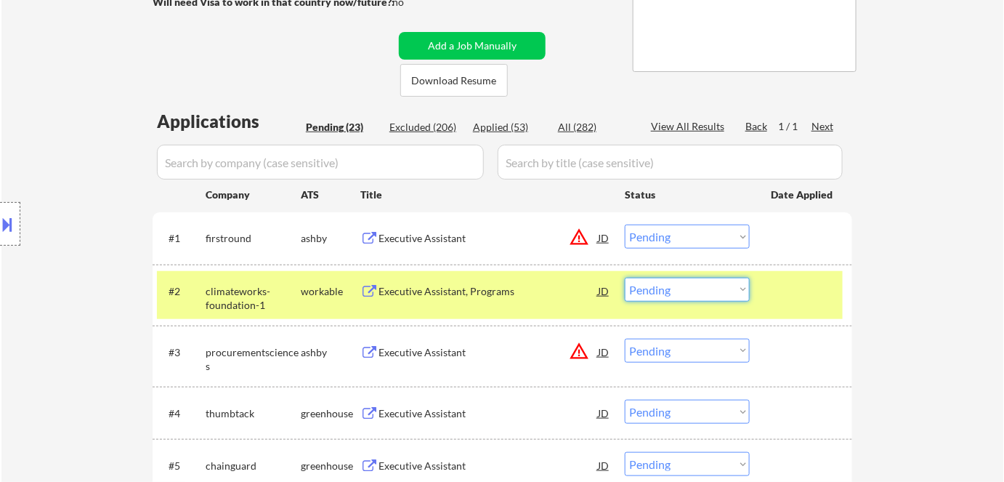
click at [660, 286] on select "Choose an option... Pending Applied Excluded (Questions) Excluded (Expired) Exc…" at bounding box center [687, 289] width 125 height 24
click at [625, 277] on select "Choose an option... Pending Applied Excluded (Questions) Excluded (Expired) Exc…" at bounding box center [687, 289] width 125 height 24
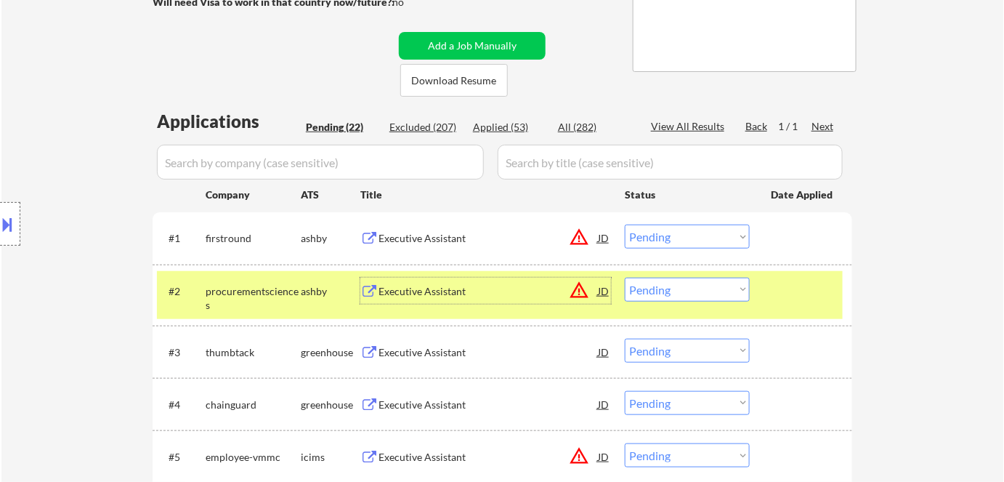
click at [411, 292] on div "Executive Assistant" at bounding box center [487, 291] width 219 height 15
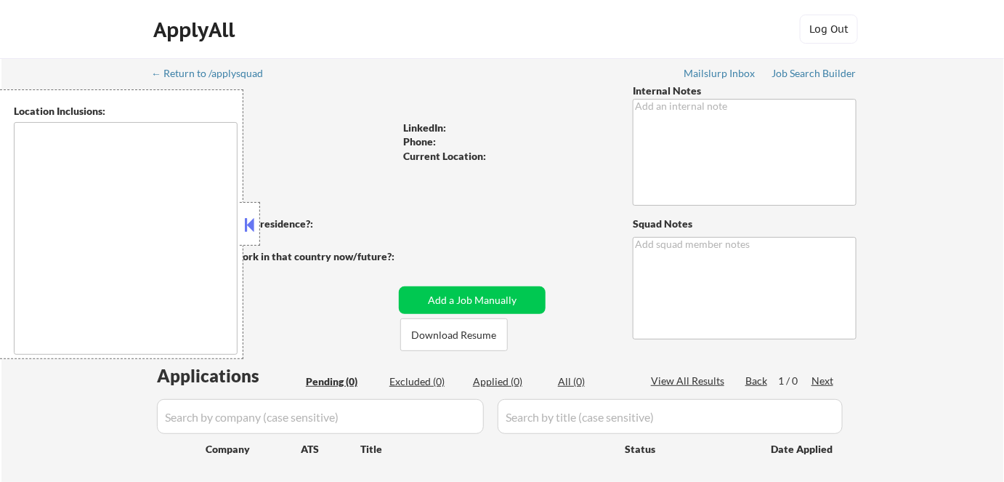
click at [248, 230] on button at bounding box center [250, 225] width 16 height 22
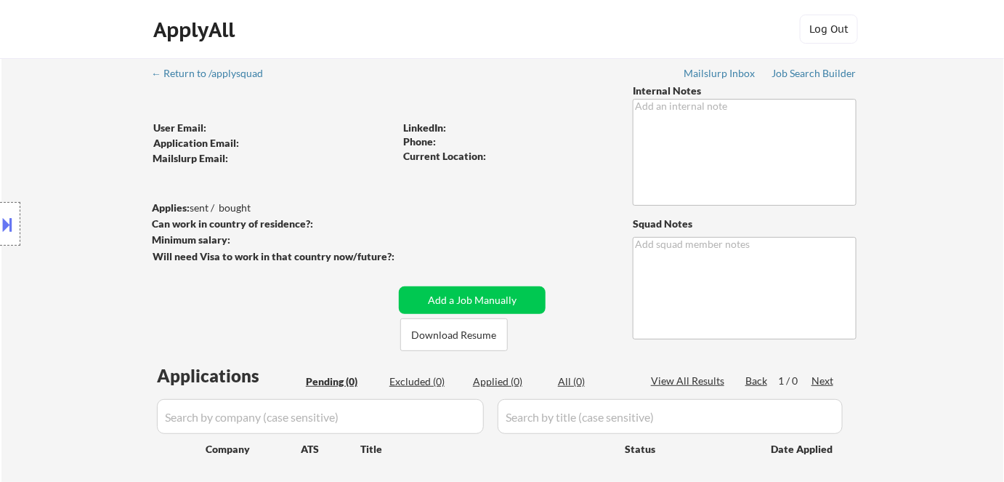
click at [292, 12] on div "ApplyAll Log In Sign Up Log Out" at bounding box center [502, 29] width 1004 height 59
